Goal: Browse casually: Explore the website without a specific task or goal

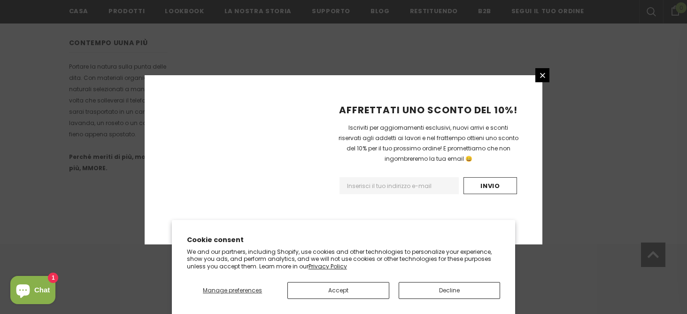
scroll to position [649, 0]
